Goal: Book appointment/travel/reservation

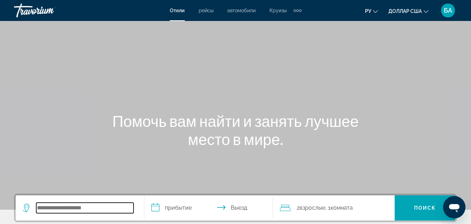
click at [67, 208] on input "Виджет поиска" at bounding box center [84, 207] width 97 height 10
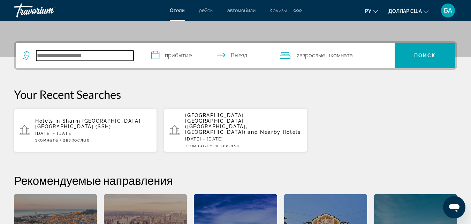
scroll to position [171, 0]
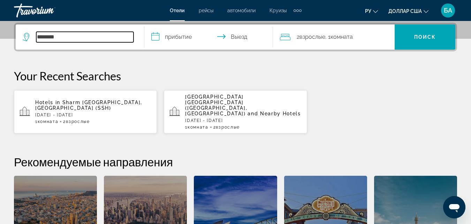
type input "********"
click at [184, 35] on input "**********" at bounding box center [209, 37] width 131 height 27
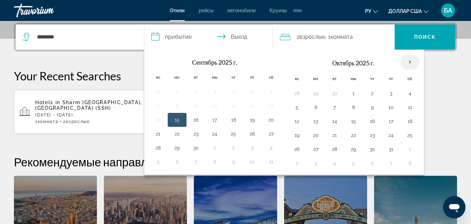
click at [406, 62] on th "В следующем месяце" at bounding box center [410, 61] width 19 height 15
click at [413, 63] on th "В следующем месяце" at bounding box center [410, 61] width 19 height 15
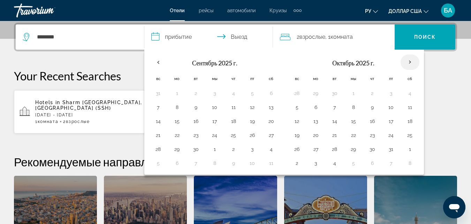
click at [410, 62] on th "В следующем месяце" at bounding box center [410, 61] width 19 height 15
click at [410, 63] on th "В следующем месяце" at bounding box center [410, 61] width 19 height 15
click at [410, 61] on th "В следующем месяце" at bounding box center [410, 61] width 19 height 15
click at [296, 135] on button "19" at bounding box center [297, 135] width 11 height 10
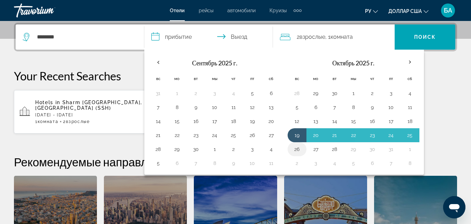
click at [295, 150] on button "26" at bounding box center [297, 149] width 11 height 10
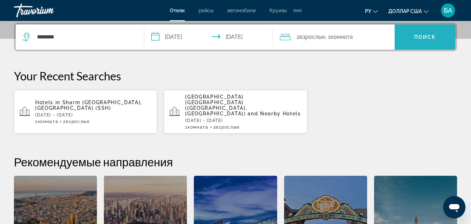
click at [425, 36] on font "Поиск" at bounding box center [425, 37] width 22 height 6
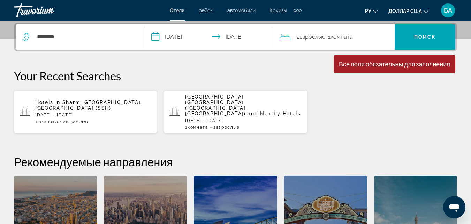
click at [264, 36] on input "**********" at bounding box center [209, 37] width 131 height 27
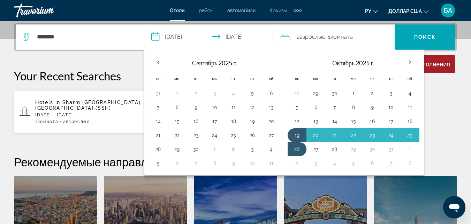
click at [264, 36] on input "**********" at bounding box center [209, 37] width 131 height 27
click at [160, 62] on th "Previous month" at bounding box center [158, 61] width 19 height 15
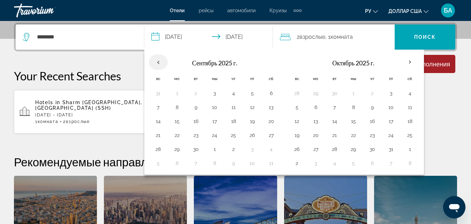
click at [160, 62] on th "Previous month" at bounding box center [158, 61] width 19 height 15
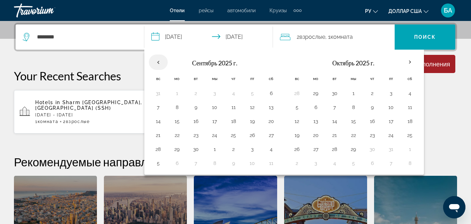
click at [160, 62] on th "Previous month" at bounding box center [158, 61] width 19 height 15
click at [160, 62] on th "Check-in date: Jun 21, 2026 Check-out date: Jun 28, 2026" at bounding box center [158, 61] width 19 height 15
click at [157, 41] on input "**********" at bounding box center [209, 37] width 131 height 27
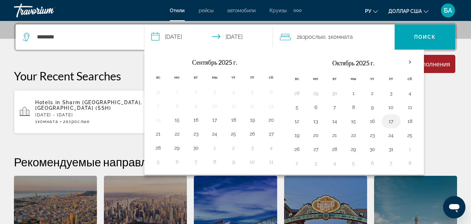
click at [387, 123] on button "17" at bounding box center [391, 121] width 11 height 10
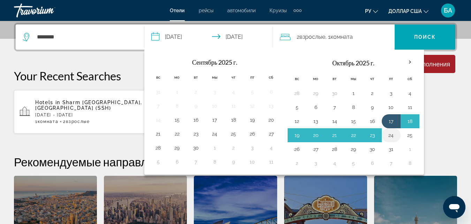
click at [391, 135] on button "24" at bounding box center [391, 135] width 11 height 10
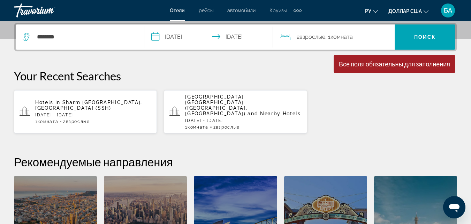
click at [373, 41] on div "2 Взрослые Взрослый , 1 Комната номера" at bounding box center [337, 37] width 115 height 10
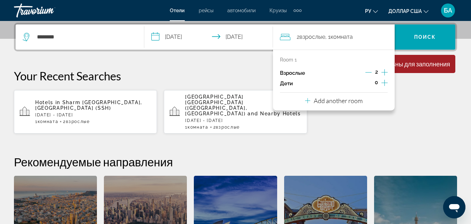
click at [335, 77] on div "Взрослые 2" at bounding box center [334, 73] width 108 height 10
click at [316, 74] on div "Взрослые 2" at bounding box center [334, 73] width 108 height 10
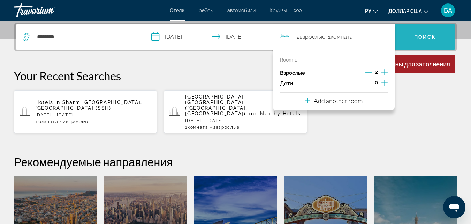
click at [419, 43] on span "Виджет поиска" at bounding box center [425, 37] width 61 height 17
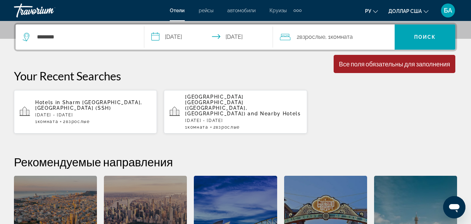
click at [391, 67] on div "Все поля обязательны для заполнения" at bounding box center [394, 64] width 111 height 8
click at [157, 36] on input "**********" at bounding box center [209, 37] width 131 height 27
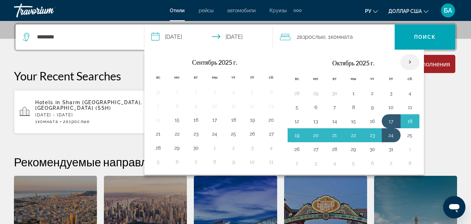
click at [410, 62] on th "В следующем месяце" at bounding box center [410, 61] width 19 height 15
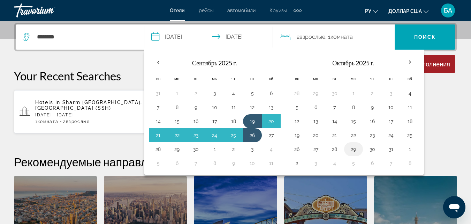
click at [356, 146] on button "29" at bounding box center [353, 149] width 11 height 10
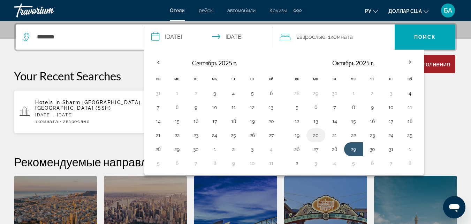
click at [311, 133] on button "20" at bounding box center [315, 135] width 11 height 10
type input "**********"
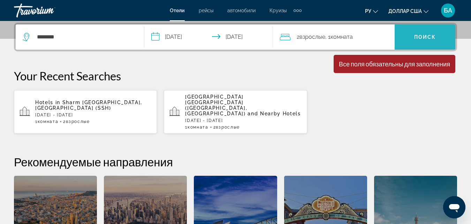
click at [433, 40] on span "Виджет поиска" at bounding box center [425, 37] width 61 height 17
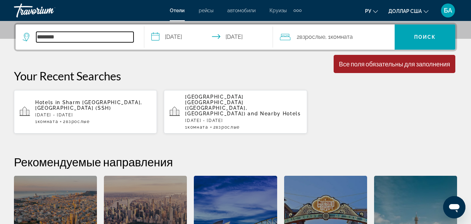
click at [88, 40] on input "********" at bounding box center [84, 37] width 97 height 10
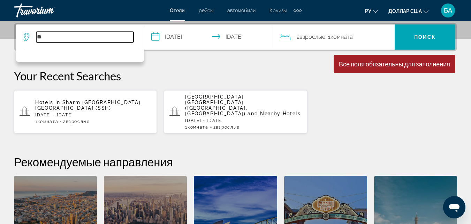
type input "*"
type input "********"
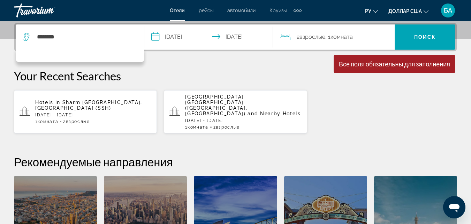
click at [28, 35] on icon "Виджет поиска" at bounding box center [26, 35] width 3 height 3
drag, startPoint x: 28, startPoint y: 35, endPoint x: 187, endPoint y: 91, distance: 168.5
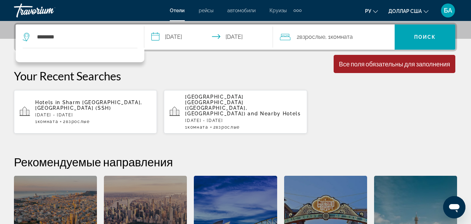
click at [187, 91] on app-hotels-recent-search "Emirates Stars Hotel Apartments Dubai (Dubai, AE) and Nearby Hotels Tue, 16 Dec…" at bounding box center [235, 111] width 143 height 43
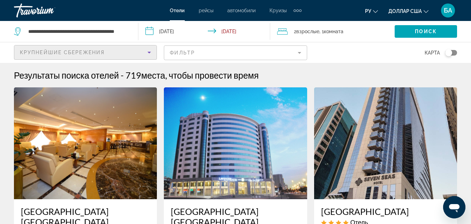
click at [151, 53] on icon "Sort by" at bounding box center [149, 52] width 8 height 8
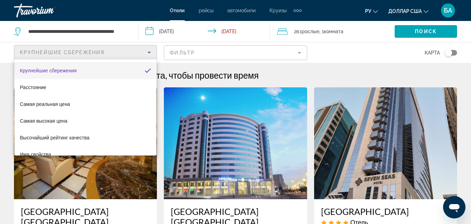
click at [130, 29] on div at bounding box center [235, 112] width 471 height 224
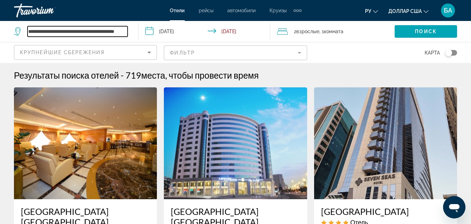
click at [117, 29] on input "**********" at bounding box center [78, 31] width 100 height 10
click at [123, 30] on input "**********" at bounding box center [78, 31] width 100 height 10
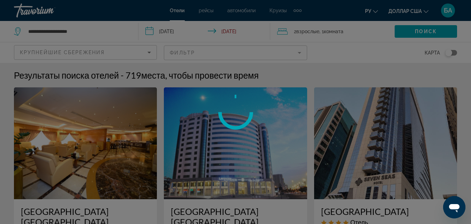
click at [101, 30] on div at bounding box center [235, 112] width 471 height 224
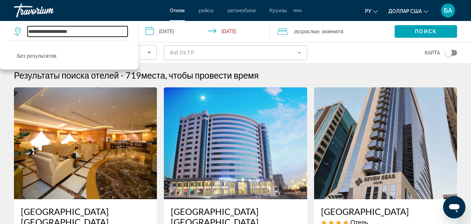
click at [84, 30] on input "**********" at bounding box center [78, 31] width 100 height 10
type input "*"
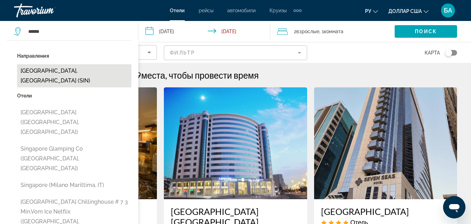
click at [62, 71] on button "Singapore, Singapore (SIN)" at bounding box center [74, 75] width 114 height 23
type input "**********"
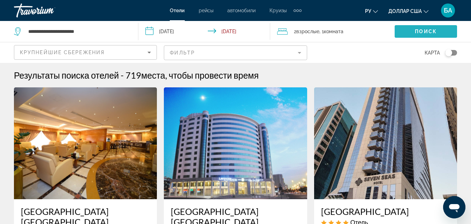
click at [415, 28] on span "Search widget" at bounding box center [426, 31] width 62 height 17
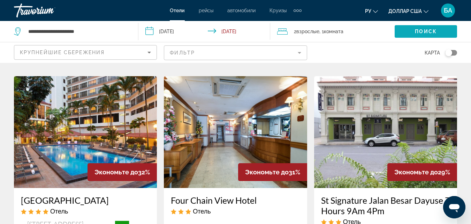
scroll to position [276, 0]
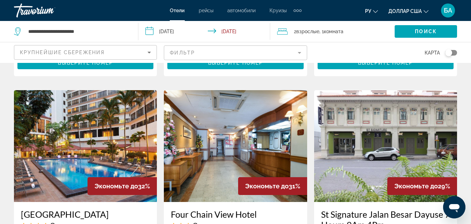
click at [215, 213] on h3 "Four Chain View Hotel" at bounding box center [235, 214] width 129 height 10
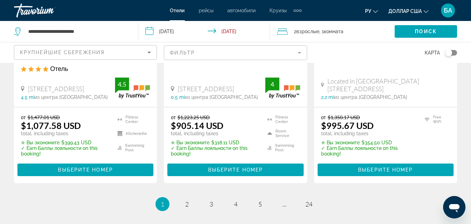
scroll to position [1004, 0]
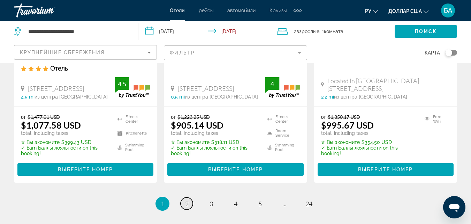
click at [181, 197] on link "page 2" at bounding box center [187, 203] width 12 height 12
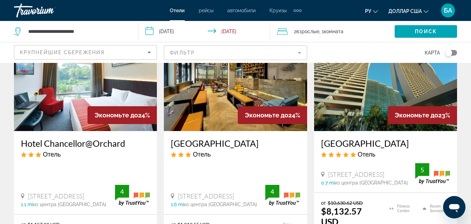
scroll to position [377, 0]
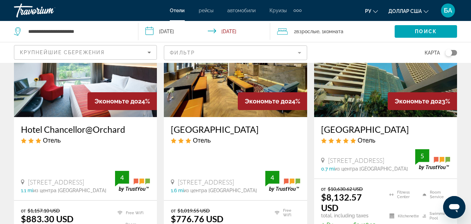
click at [378, 75] on img "Основное содержание" at bounding box center [385, 61] width 143 height 112
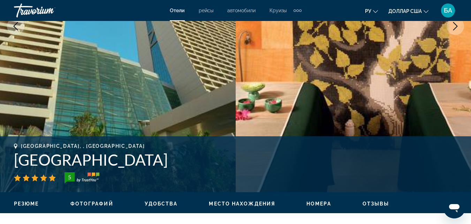
scroll to position [153, 0]
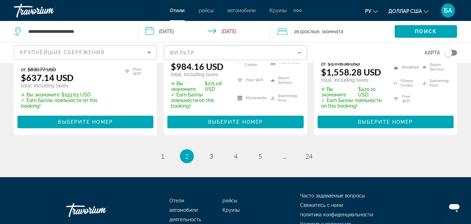
scroll to position [1067, 0]
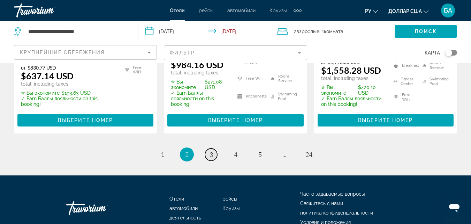
click at [210, 150] on span "3" at bounding box center [211, 154] width 3 height 8
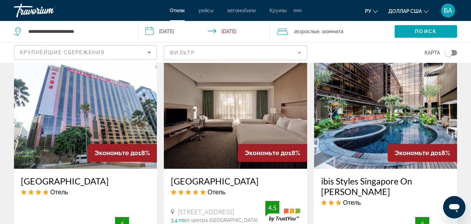
scroll to position [670, 0]
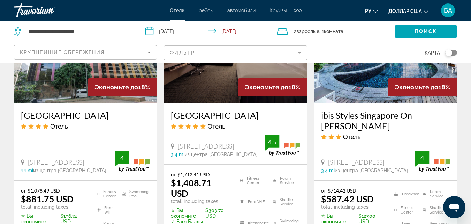
click at [365, 110] on h3 "ibis Styles Singapore On Macpherson" at bounding box center [385, 120] width 129 height 21
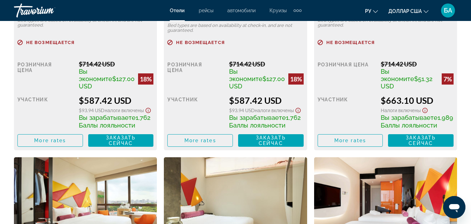
scroll to position [1228, 0]
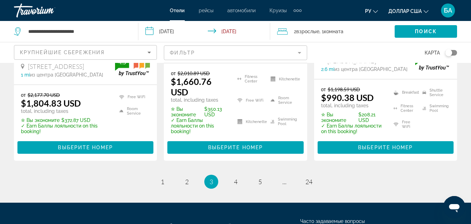
scroll to position [1083, 0]
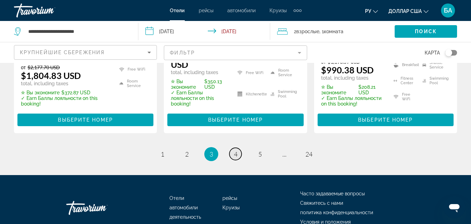
click at [235, 150] on span "4" at bounding box center [235, 154] width 3 height 8
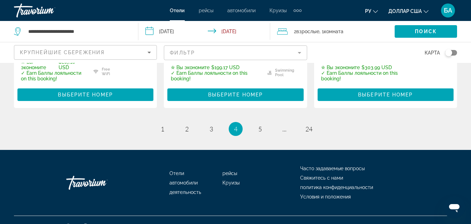
scroll to position [1087, 0]
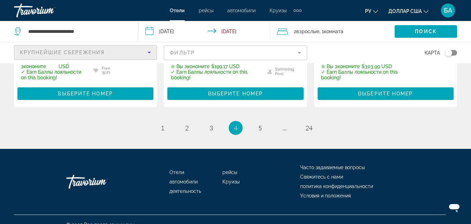
click at [150, 54] on icon "Sort by" at bounding box center [149, 52] width 8 height 8
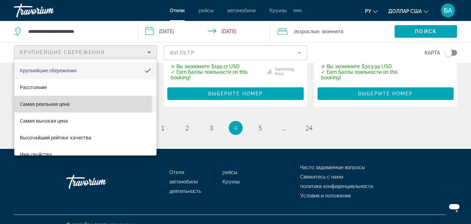
click at [70, 103] on mat-option "Самая реальная цена" at bounding box center [85, 104] width 142 height 17
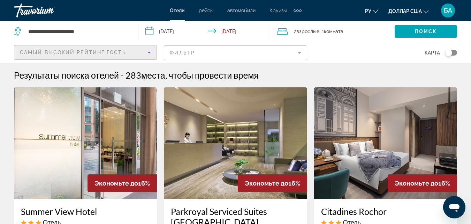
click at [148, 52] on icon "Sort by" at bounding box center [149, 52] width 8 height 8
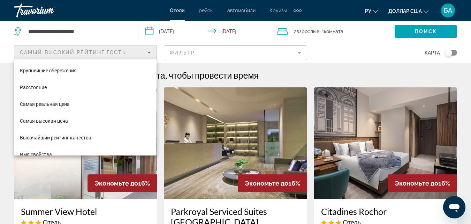
scroll to position [24, 0]
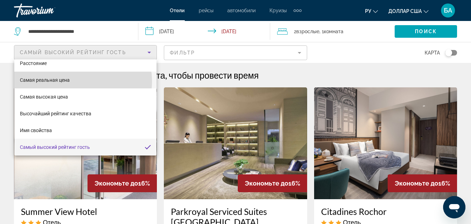
click at [75, 81] on mat-option "Самая реальная цена" at bounding box center [85, 79] width 142 height 17
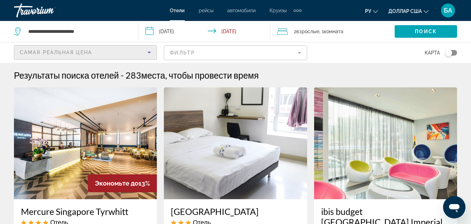
scroll to position [195, 0]
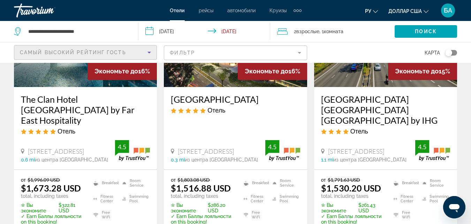
scroll to position [586, 0]
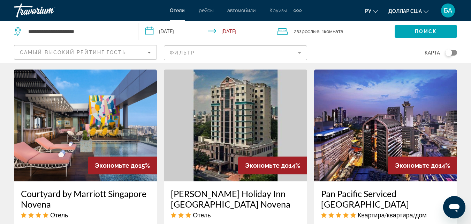
click at [302, 49] on mat-form-field "Фильтр" at bounding box center [235, 52] width 143 height 15
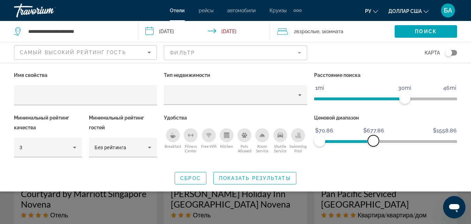
drag, startPoint x: 449, startPoint y: 143, endPoint x: 374, endPoint y: 145, distance: 75.7
click at [374, 145] on span "ngx-slider-max" at bounding box center [373, 140] width 11 height 11
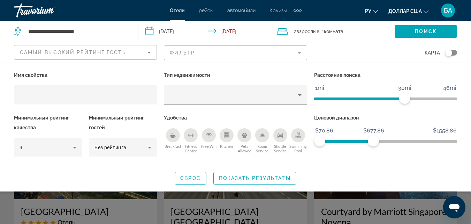
click at [301, 52] on mat-form-field "Фильтр" at bounding box center [235, 52] width 143 height 15
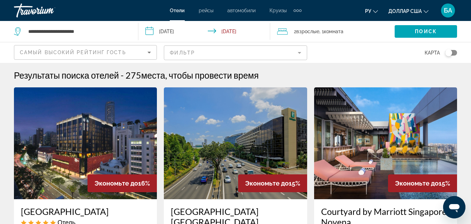
click at [297, 52] on mat-form-field "Фильтр" at bounding box center [235, 52] width 143 height 15
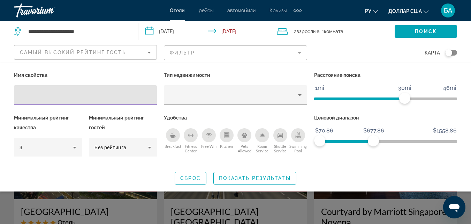
click at [297, 52] on mat-form-field "Фильтр" at bounding box center [235, 52] width 143 height 15
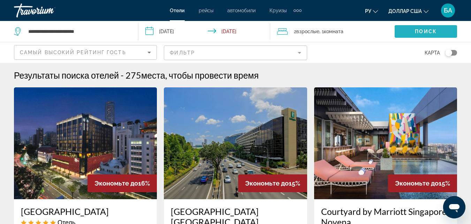
click at [436, 30] on span "Поиск" at bounding box center [426, 32] width 22 height 6
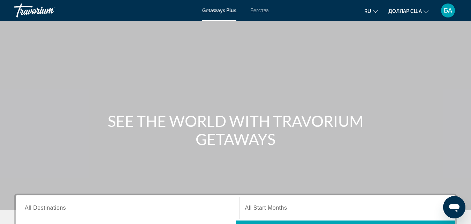
click at [264, 11] on font "Бегства" at bounding box center [259, 11] width 18 height 6
click at [70, 208] on input "Destination All Destinations" at bounding box center [127, 208] width 205 height 8
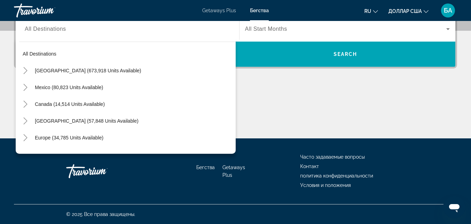
scroll to position [95, 0]
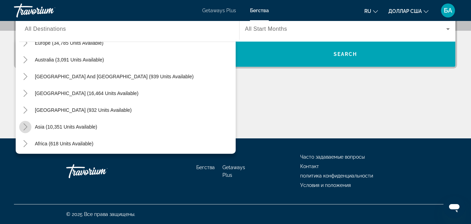
click at [24, 127] on icon "Toggle Asia (10,351 units available)" at bounding box center [25, 126] width 7 height 7
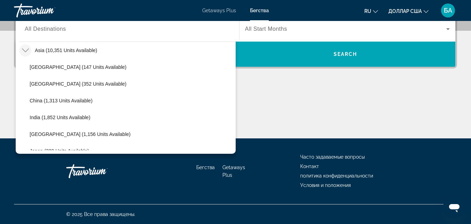
scroll to position [265, 0]
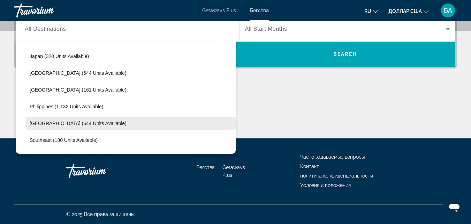
click at [49, 125] on span "Singapore (644 units available)" at bounding box center [78, 123] width 97 height 6
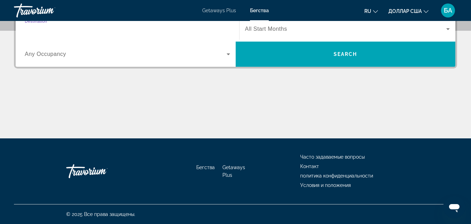
type input "**********"
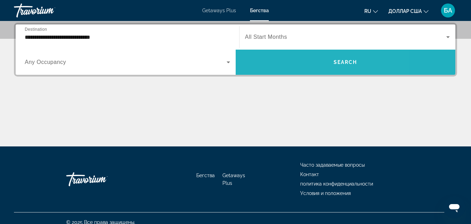
click at [344, 62] on span "Search" at bounding box center [346, 62] width 24 height 6
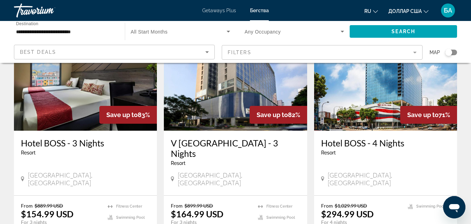
scroll to position [70, 0]
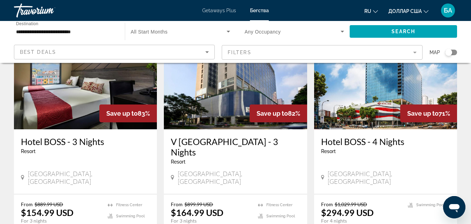
click at [78, 141] on h3 "Hotel BOSS - 3 Nights" at bounding box center [85, 141] width 129 height 10
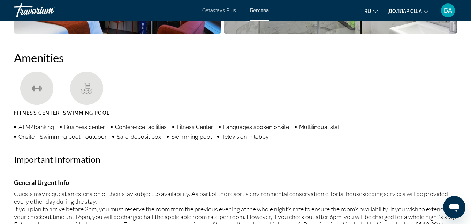
scroll to position [614, 0]
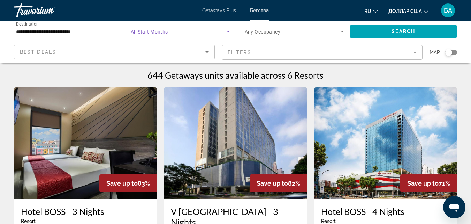
click at [230, 31] on icon "Search widget" at bounding box center [228, 31] width 8 height 8
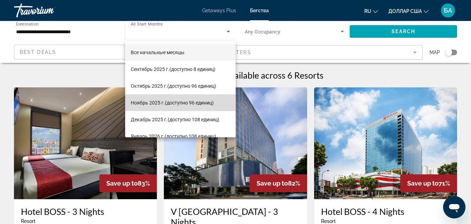
click at [181, 103] on font "(доступно 96 единиц)" at bounding box center [189, 103] width 49 height 6
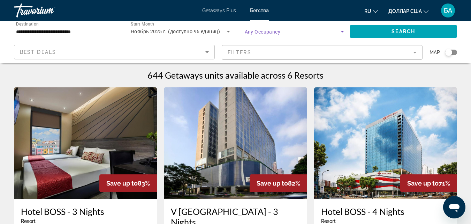
click at [342, 33] on icon "Search widget" at bounding box center [342, 31] width 8 height 8
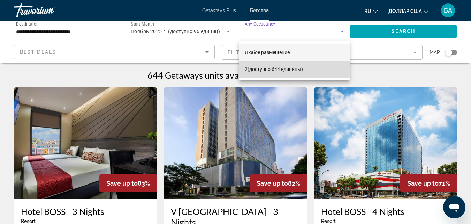
click at [313, 72] on mat-option "2 (доступно 644 единицы)" at bounding box center [294, 69] width 111 height 17
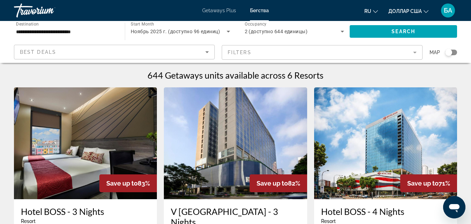
click at [213, 13] on font "Getaways Plus" at bounding box center [219, 11] width 34 height 6
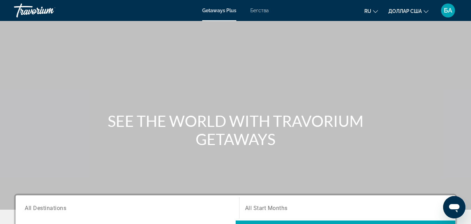
scroll to position [179, 0]
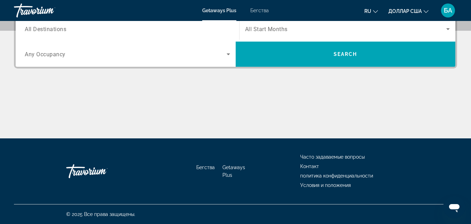
click at [282, 86] on div "Основное содержание" at bounding box center [235, 112] width 443 height 52
click at [230, 55] on icon "Search widget" at bounding box center [228, 54] width 8 height 8
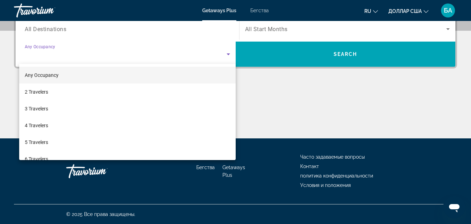
scroll to position [171, 0]
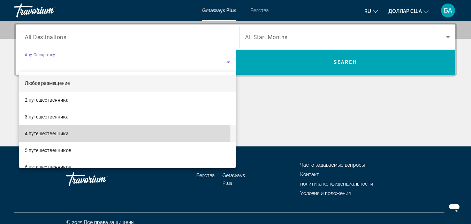
click at [70, 134] on mat-option "4 путешественника" at bounding box center [127, 133] width 217 height 17
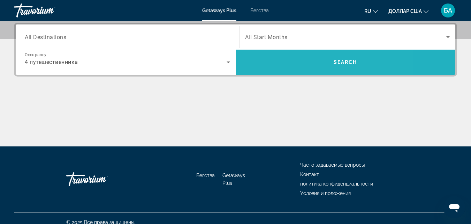
click at [302, 66] on span "Search widget" at bounding box center [346, 62] width 220 height 17
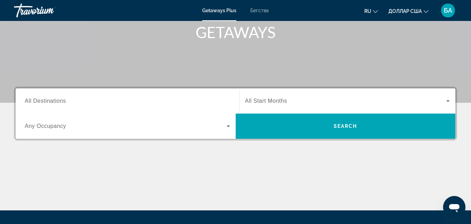
scroll to position [112, 0]
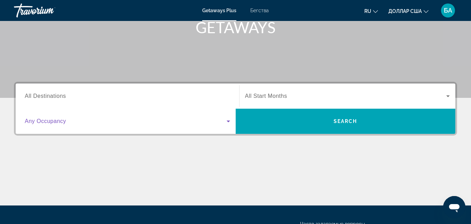
click at [227, 118] on icon "Виджет поиска" at bounding box center [228, 121] width 8 height 8
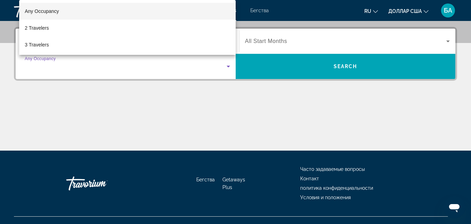
scroll to position [171, 0]
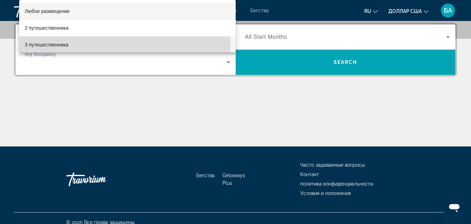
click at [73, 46] on mat-option "3 путешественника" at bounding box center [127, 44] width 217 height 17
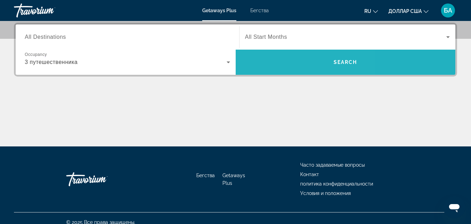
click at [283, 67] on span "Виджет поиска" at bounding box center [346, 62] width 220 height 17
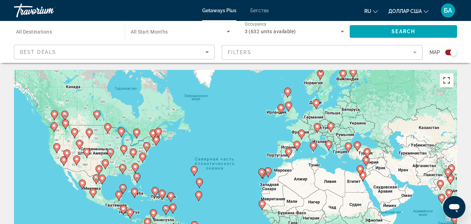
click at [446, 83] on button "Включить полноэкранный режим" at bounding box center [447, 80] width 14 height 14
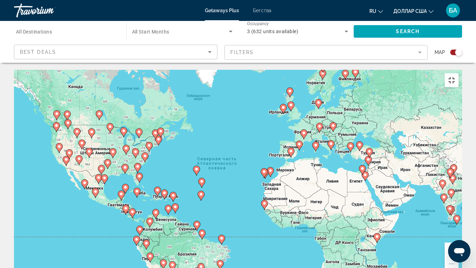
click at [459, 73] on button "Включить полноэкранный режим" at bounding box center [452, 80] width 14 height 14
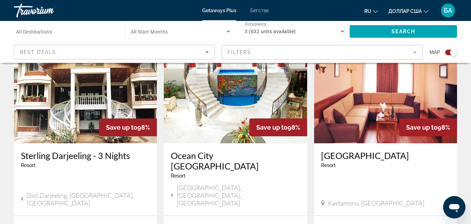
scroll to position [293, 0]
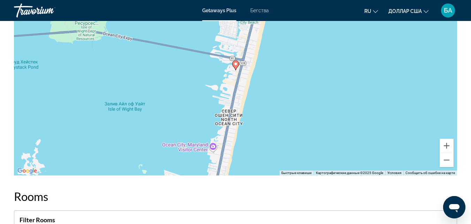
scroll to position [1186, 0]
click at [450, 158] on button "Уменьшить" at bounding box center [447, 159] width 14 height 14
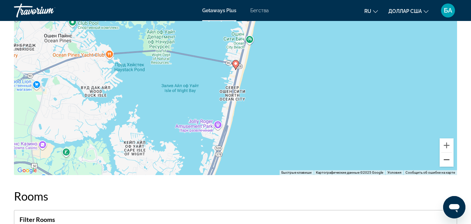
click at [450, 158] on button "Уменьшить" at bounding box center [447, 159] width 14 height 14
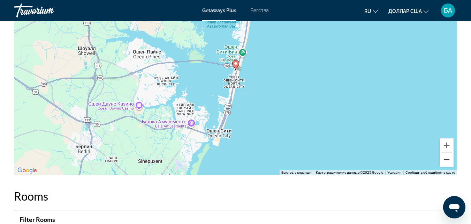
click at [450, 158] on button "Уменьшить" at bounding box center [447, 159] width 14 height 14
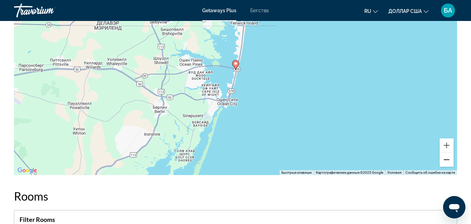
click at [450, 158] on button "Уменьшить" at bounding box center [447, 159] width 14 height 14
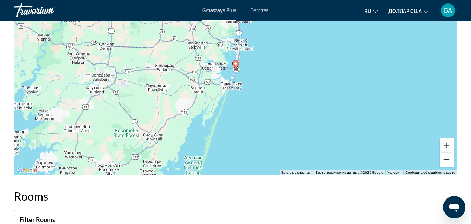
click at [450, 158] on button "Уменьшить" at bounding box center [447, 159] width 14 height 14
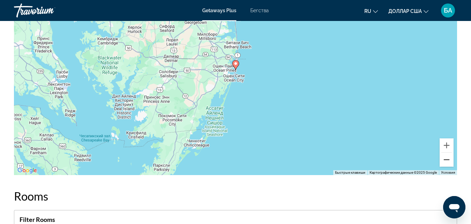
click at [450, 158] on button "Уменьшить" at bounding box center [447, 159] width 14 height 14
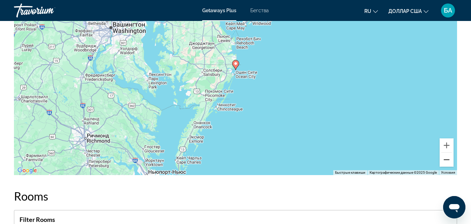
click at [450, 158] on button "Уменьшить" at bounding box center [447, 159] width 14 height 14
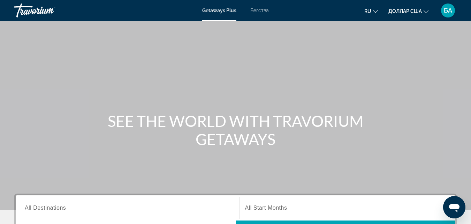
click at [258, 8] on font "Бегства" at bounding box center [259, 11] width 18 height 6
click at [56, 208] on span "All Destinations" at bounding box center [45, 207] width 41 height 6
click at [56, 208] on input "Destination All Destinations" at bounding box center [127, 208] width 205 height 8
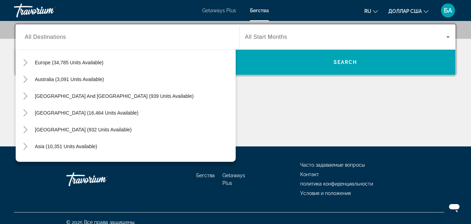
scroll to position [95, 0]
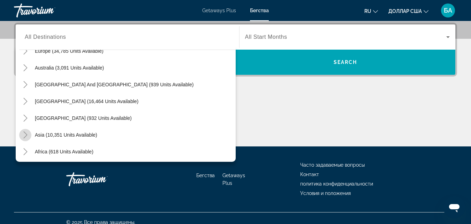
click at [23, 137] on icon "Toggle Asia (10,351 units available)" at bounding box center [25, 134] width 7 height 7
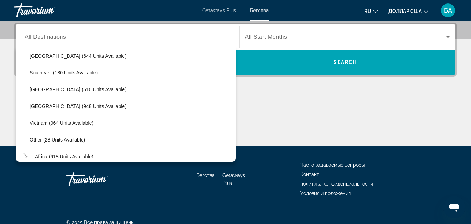
scroll to position [360, 0]
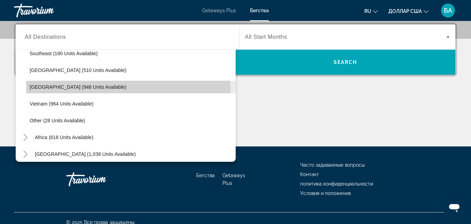
click at [79, 90] on span "Search widget" at bounding box center [131, 86] width 210 height 17
type input "**********"
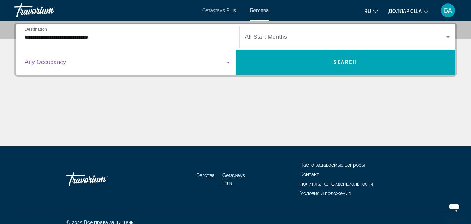
click at [227, 60] on icon "Search widget" at bounding box center [228, 62] width 8 height 8
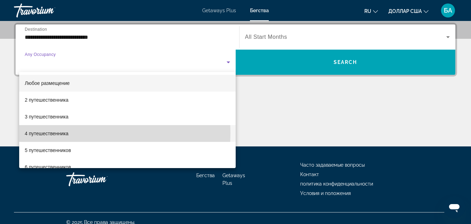
click at [73, 133] on mat-option "4 путешественника" at bounding box center [127, 133] width 217 height 17
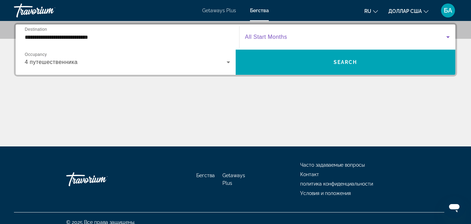
click at [449, 36] on icon "Search widget" at bounding box center [447, 37] width 3 height 2
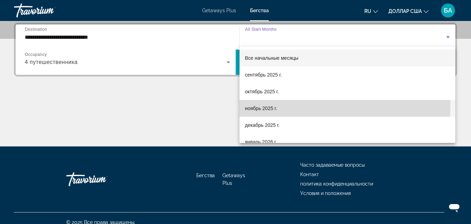
click at [293, 107] on mat-option "ноябрь 2025 г." at bounding box center [348, 108] width 216 height 17
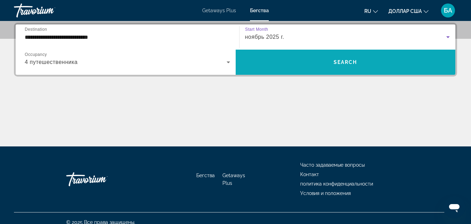
click at [374, 60] on span "Search widget" at bounding box center [346, 62] width 220 height 17
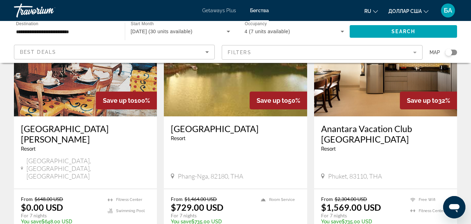
scroll to position [84, 0]
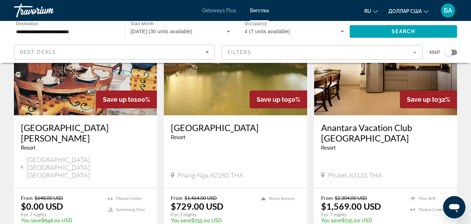
click at [98, 125] on h3 "Chateau Dale Beach Resort" at bounding box center [85, 132] width 129 height 21
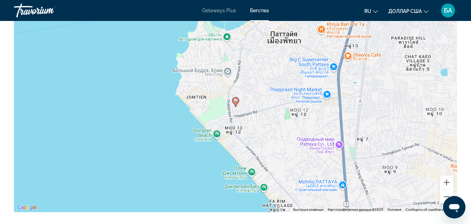
scroll to position [851, 0]
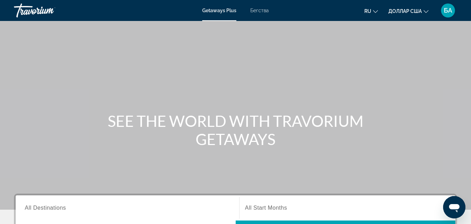
click at [258, 12] on font "Бегства" at bounding box center [259, 11] width 18 height 6
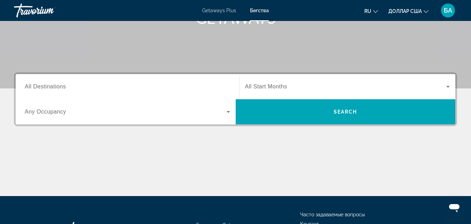
scroll to position [126, 0]
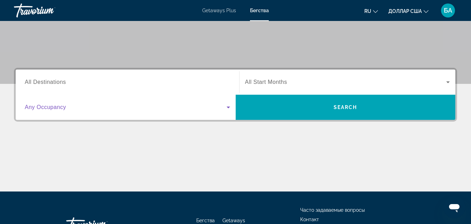
click at [228, 107] on icon "Search widget" at bounding box center [228, 107] width 3 height 2
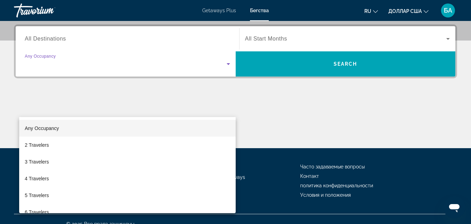
scroll to position [171, 0]
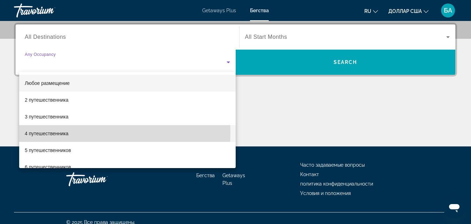
click at [95, 133] on mat-option "4 путешественника" at bounding box center [127, 133] width 217 height 17
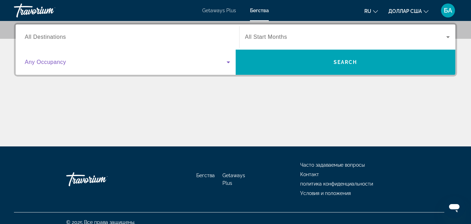
click at [227, 62] on icon "Search widget" at bounding box center [228, 62] width 8 height 8
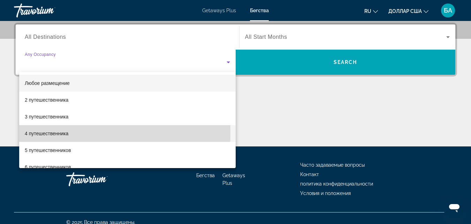
click at [64, 133] on font "4 путешественника" at bounding box center [47, 133] width 44 height 6
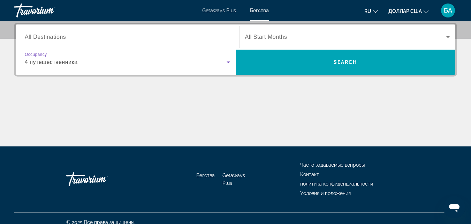
scroll to position [0, 0]
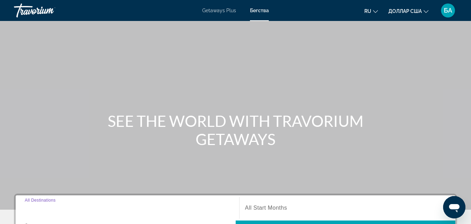
click at [71, 207] on input "Destination All Destinations" at bounding box center [127, 208] width 205 height 8
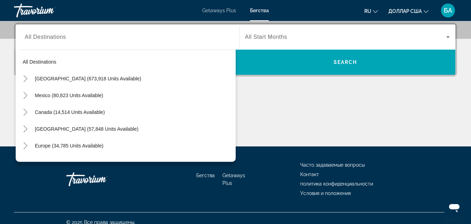
scroll to position [95, 0]
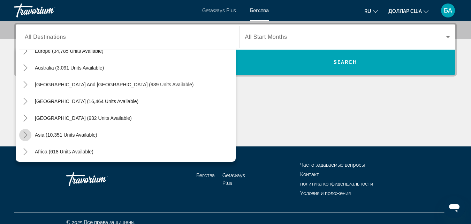
click at [25, 135] on icon "Toggle Asia (10,351 units available)" at bounding box center [25, 134] width 7 height 7
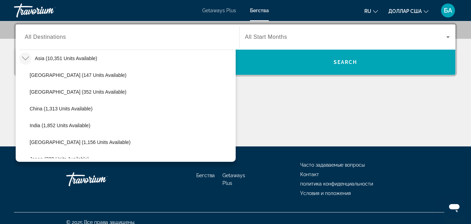
scroll to position [265, 0]
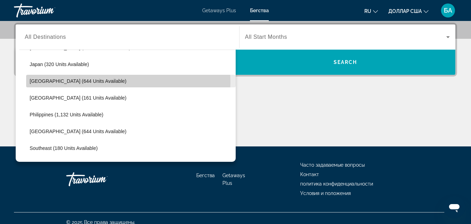
click at [71, 81] on span "[GEOGRAPHIC_DATA] (644 units available)" at bounding box center [78, 81] width 97 height 6
type input "**********"
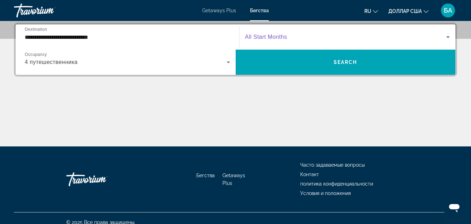
click at [449, 36] on icon "Search widget" at bounding box center [448, 37] width 8 height 8
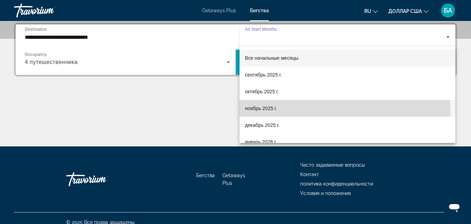
click at [303, 111] on mat-option "ноябрь 2025 г." at bounding box center [348, 108] width 216 height 17
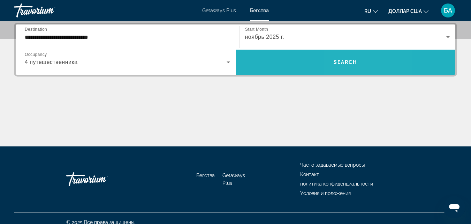
click at [357, 62] on span "Search" at bounding box center [346, 62] width 24 height 6
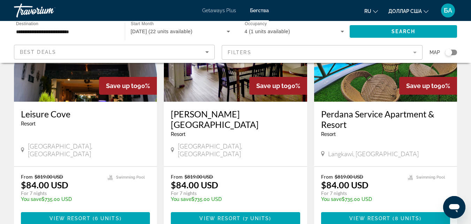
scroll to position [98, 0]
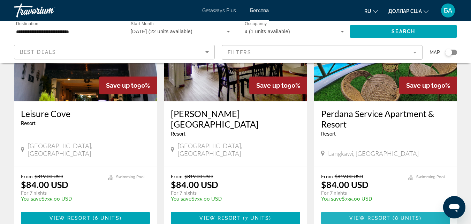
click at [342, 211] on span "Основное содержание" at bounding box center [385, 217] width 129 height 17
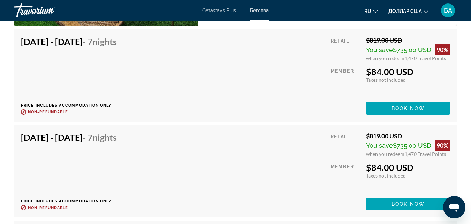
scroll to position [1367, 0]
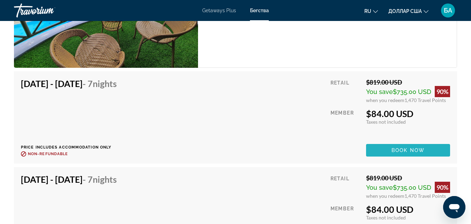
click at [420, 149] on span "Book now" at bounding box center [408, 150] width 33 height 6
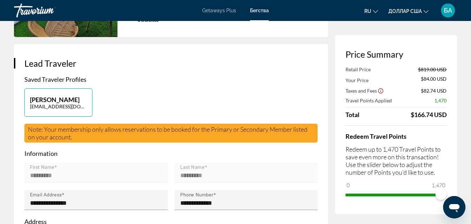
scroll to position [112, 0]
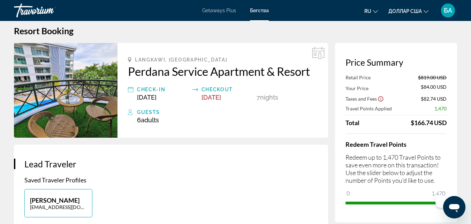
scroll to position [0, 0]
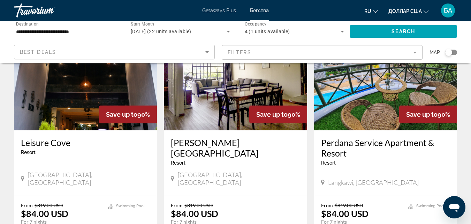
scroll to position [70, 0]
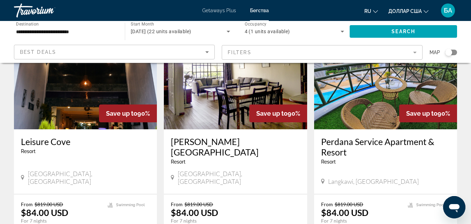
click at [331, 144] on h3 "Perdana Service Apartment & Resort" at bounding box center [385, 146] width 129 height 21
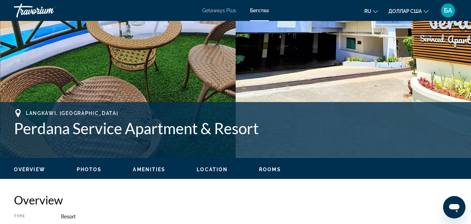
scroll to position [195, 0]
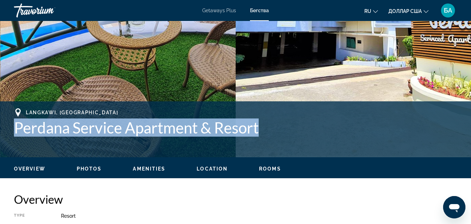
drag, startPoint x: 264, startPoint y: 130, endPoint x: 9, endPoint y: 133, distance: 254.6
click at [9, 133] on div "Langkawi, [GEOGRAPHIC_DATA] Perdana Service Apartment & Resort Address [STREET_…" at bounding box center [235, 129] width 471 height 42
copy h1 "Perdana Service Apartment & Resort"
